Goal: Task Accomplishment & Management: Use online tool/utility

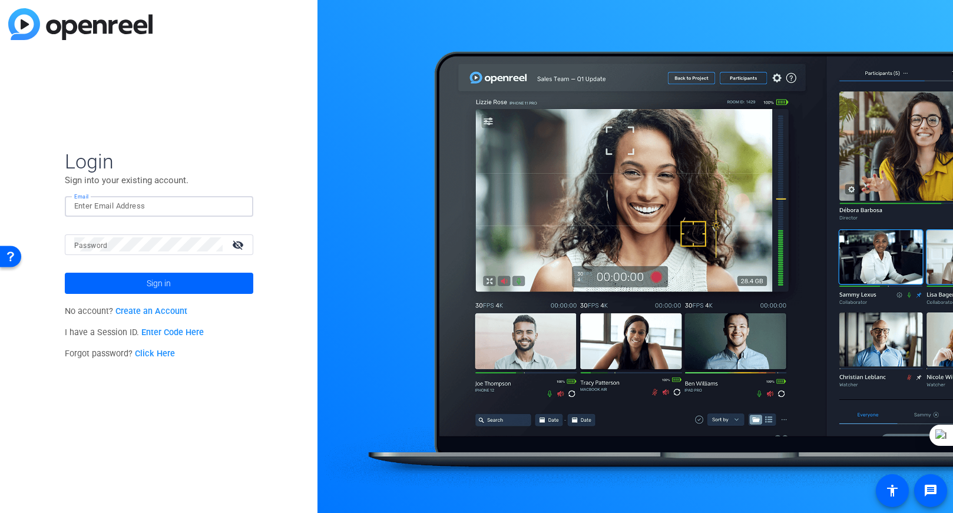
click at [98, 203] on input "Email" at bounding box center [159, 206] width 170 height 14
type input "[DOMAIN_NAME][EMAIL_ADDRESS][DOMAIN_NAME]"
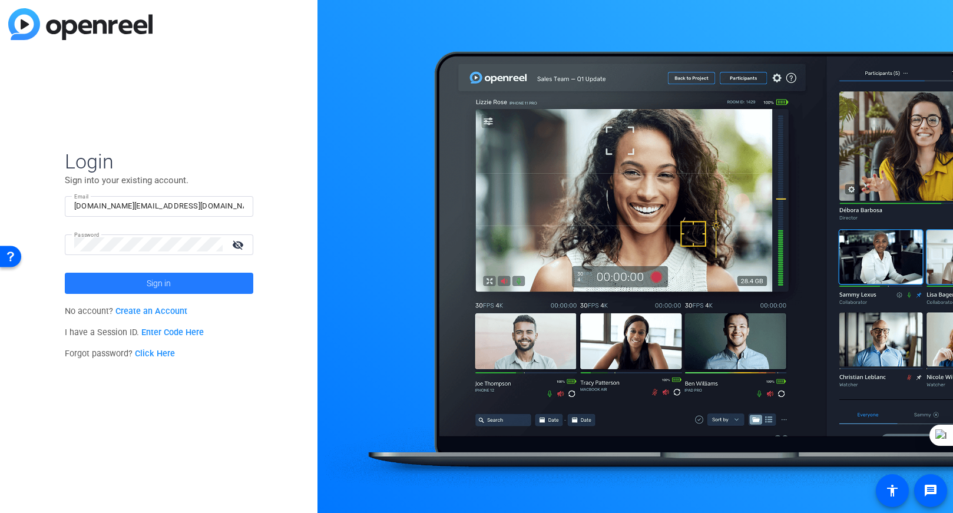
click at [178, 279] on span at bounding box center [159, 283] width 188 height 28
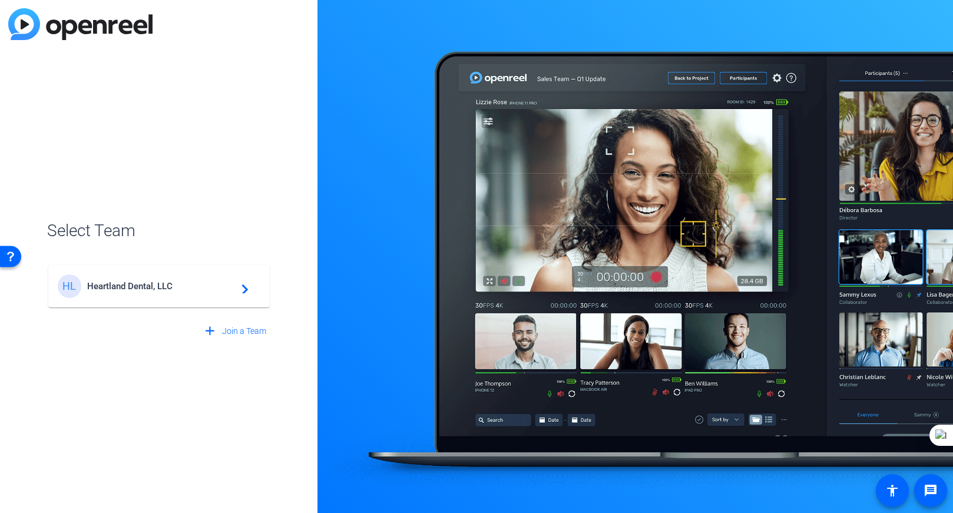
click at [140, 299] on mat-card-content "HL Heartland Dental, LLC navigate_next" at bounding box center [158, 286] width 221 height 42
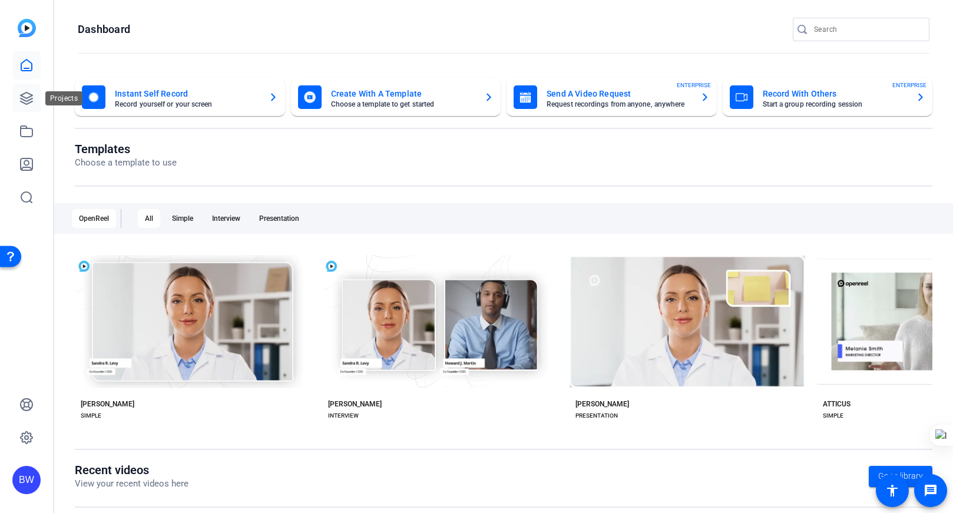
click at [32, 106] on link at bounding box center [26, 98] width 28 height 28
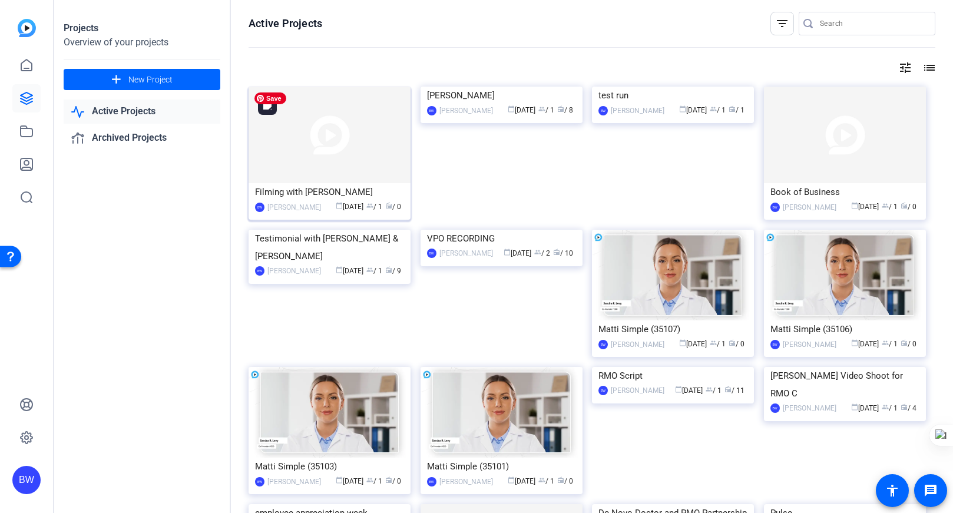
click at [313, 143] on img at bounding box center [329, 135] width 162 height 97
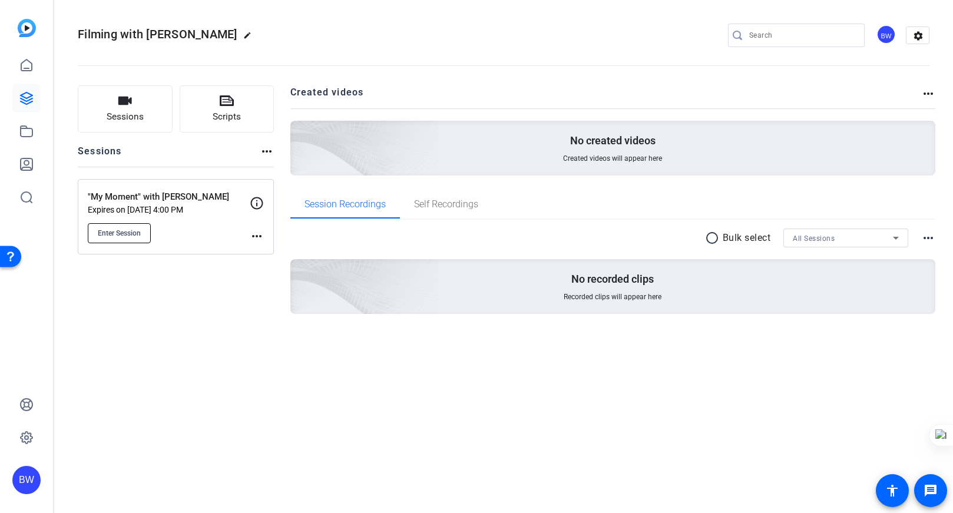
click at [121, 233] on span "Enter Session" at bounding box center [119, 232] width 43 height 9
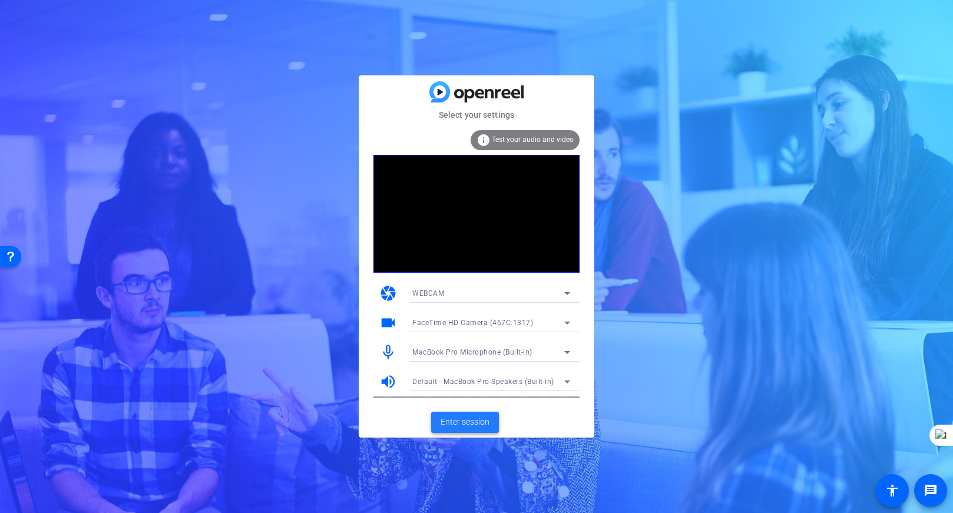
click at [482, 422] on span "Enter session" at bounding box center [464, 422] width 49 height 12
